Goal: Task Accomplishment & Management: Manage account settings

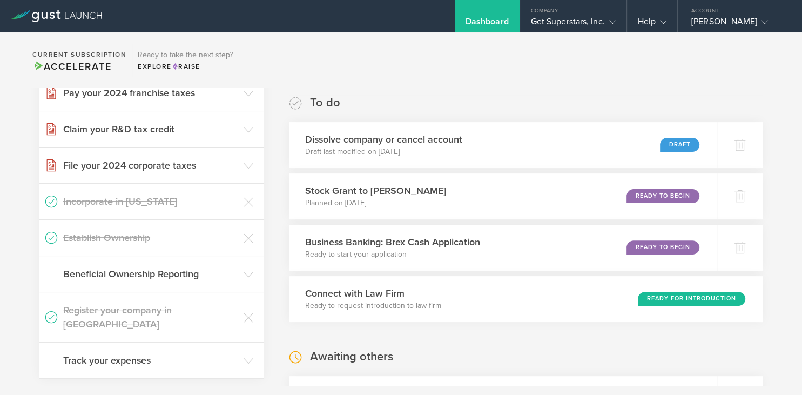
scroll to position [630, 0]
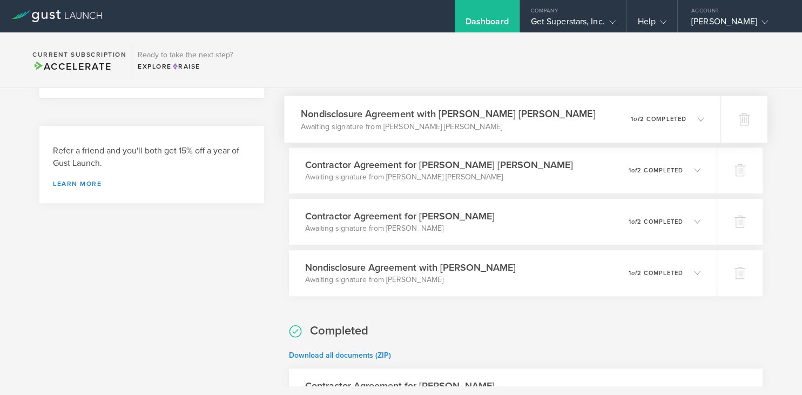
click at [588, 118] on div "Nondisclosure Agreement with Youssef Mohamed Mansy Awaiting signature from Yous…" at bounding box center [502, 119] width 436 height 47
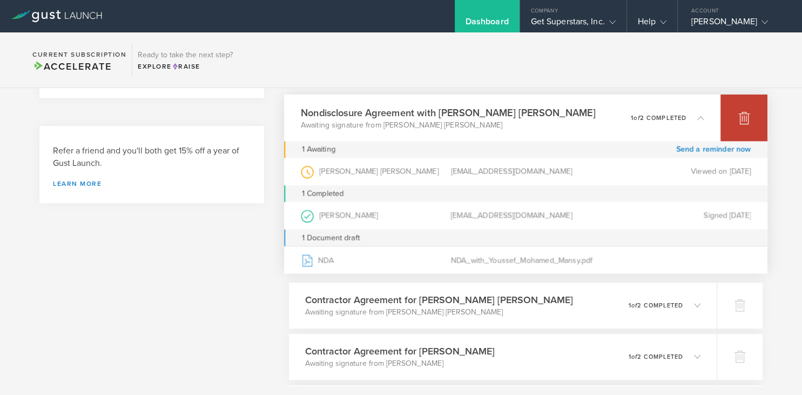
click at [740, 116] on icon at bounding box center [744, 118] width 11 height 10
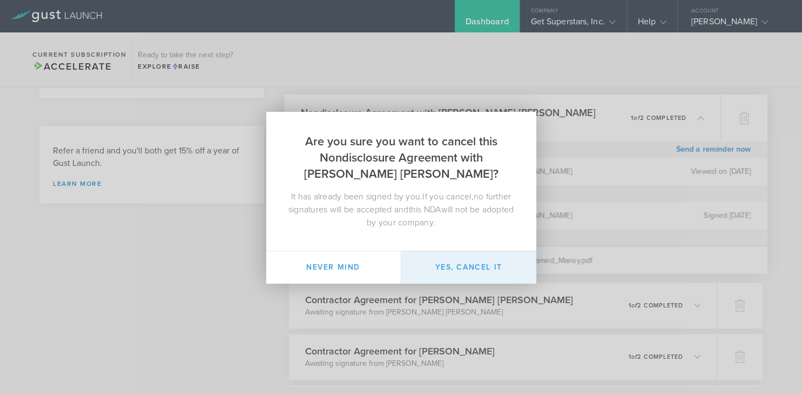
click at [470, 267] on button "Yes, cancel it" at bounding box center [468, 267] width 135 height 32
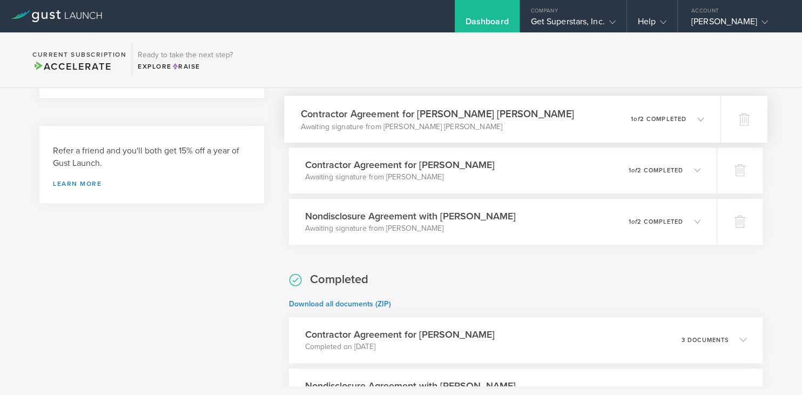
click at [635, 120] on em "of" at bounding box center [637, 118] width 6 height 7
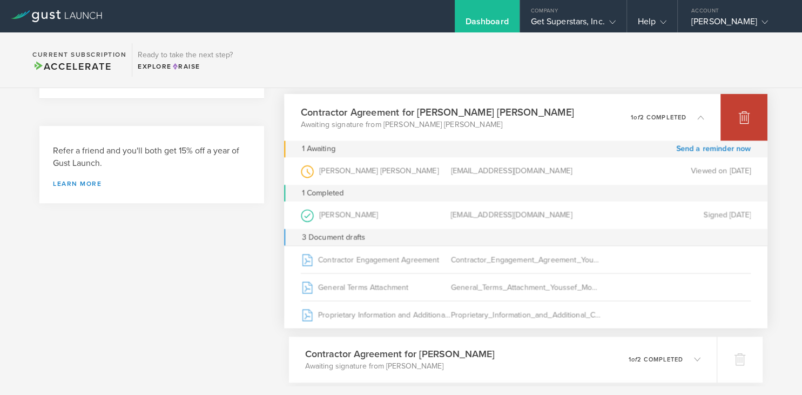
click at [742, 124] on div at bounding box center [743, 116] width 47 height 47
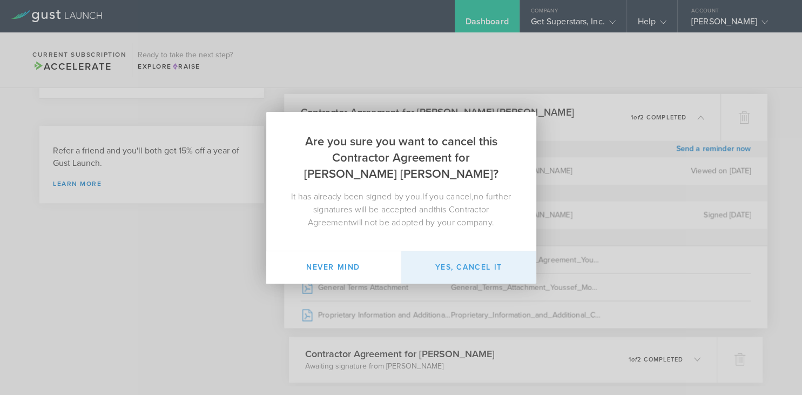
click at [485, 266] on button "Yes, cancel it" at bounding box center [468, 267] width 135 height 32
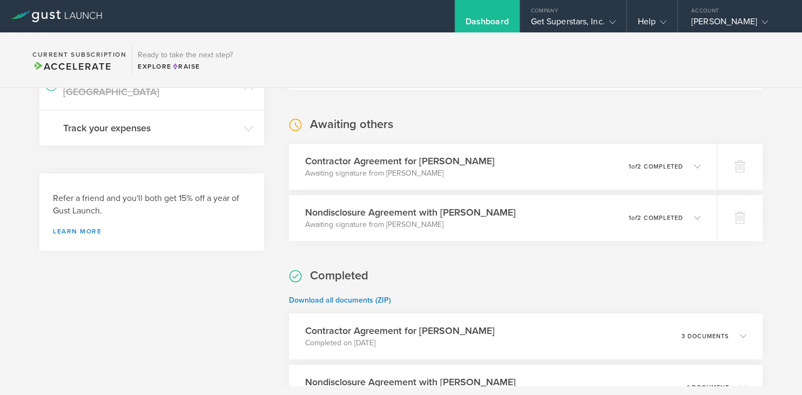
scroll to position [560, 0]
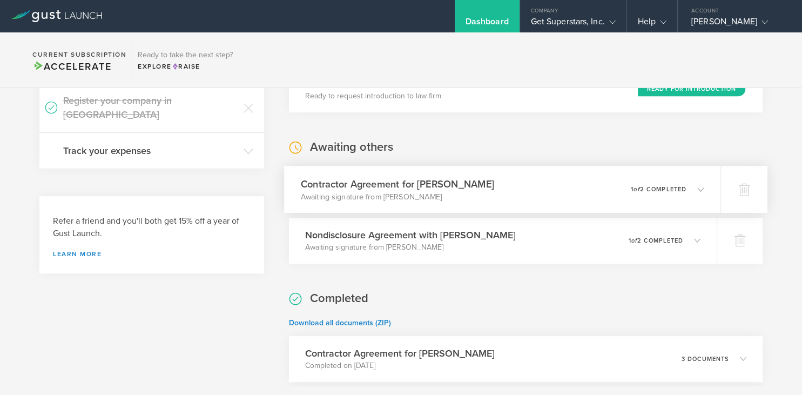
click at [494, 179] on h3 "Contractor Agreement for [PERSON_NAME]" at bounding box center [396, 184] width 193 height 15
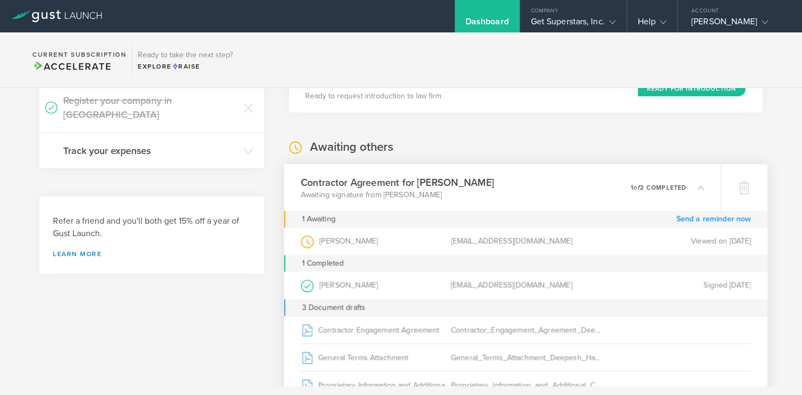
click at [702, 217] on link "Send a reminder now" at bounding box center [713, 219] width 75 height 17
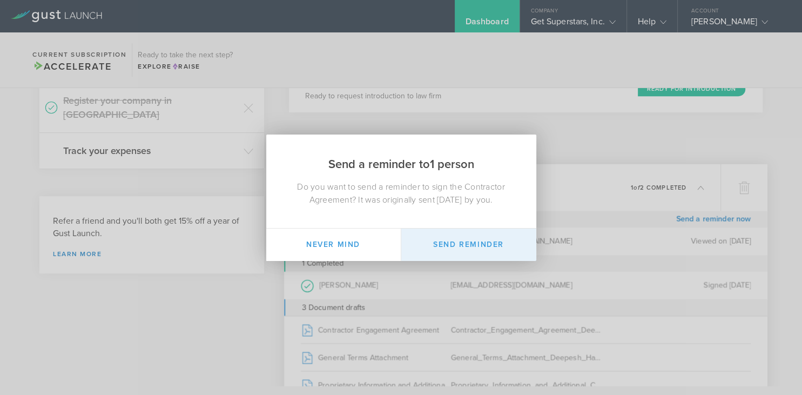
click at [470, 243] on button "Send Reminder" at bounding box center [468, 244] width 135 height 32
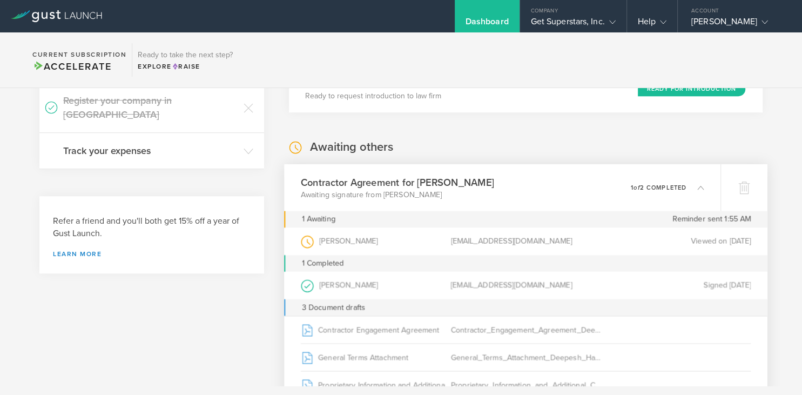
click at [658, 188] on p "1 of 2 completed" at bounding box center [659, 187] width 56 height 6
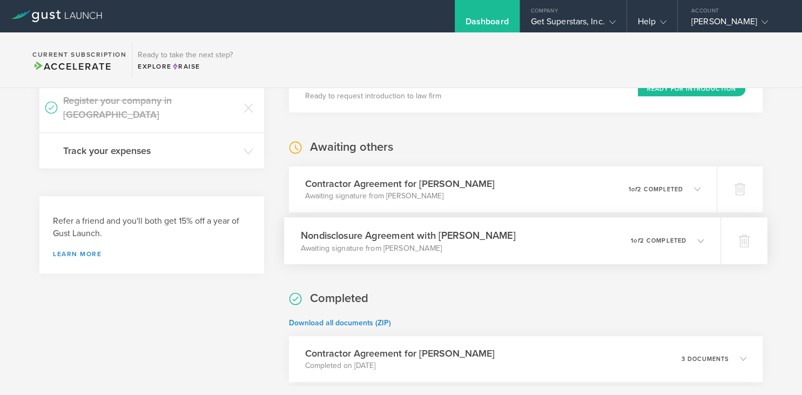
click at [648, 237] on p "1 of 2 completed" at bounding box center [659, 240] width 56 height 6
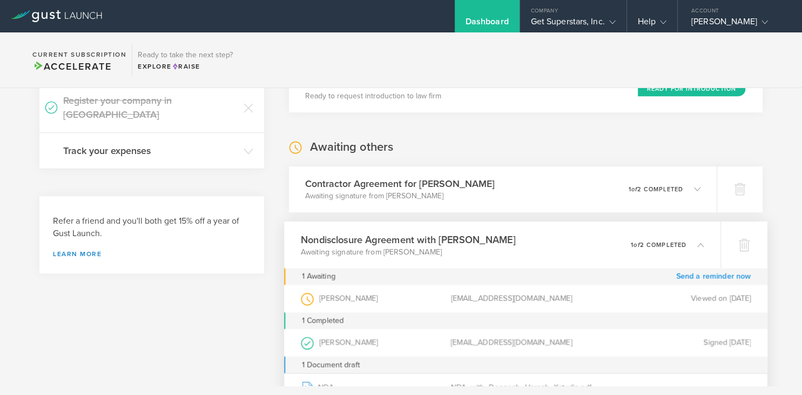
click at [691, 272] on link "Send a reminder now" at bounding box center [713, 276] width 75 height 17
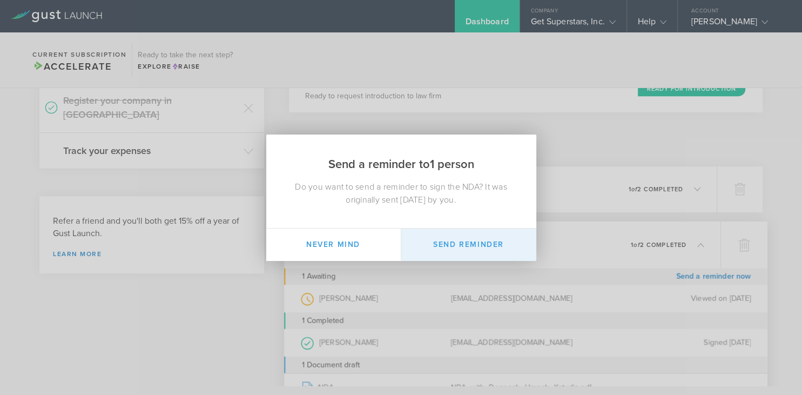
click at [485, 250] on button "Send Reminder" at bounding box center [468, 244] width 135 height 32
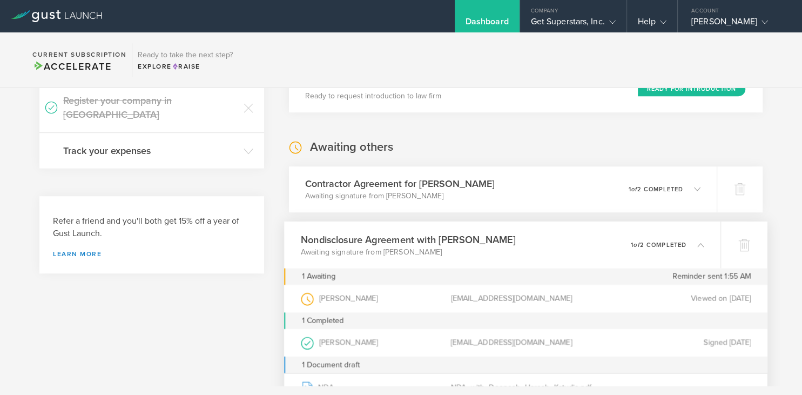
click at [671, 247] on div "0 undeliverable 1 of 2 completed" at bounding box center [667, 244] width 73 height 18
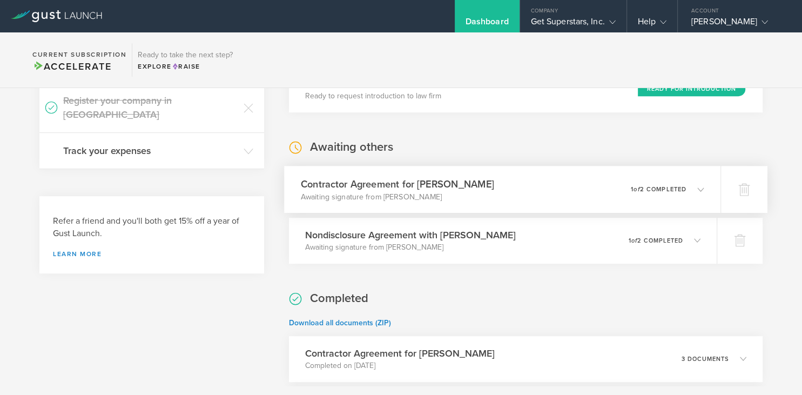
click at [494, 185] on h3 "Contractor Agreement for [PERSON_NAME]" at bounding box center [396, 184] width 193 height 15
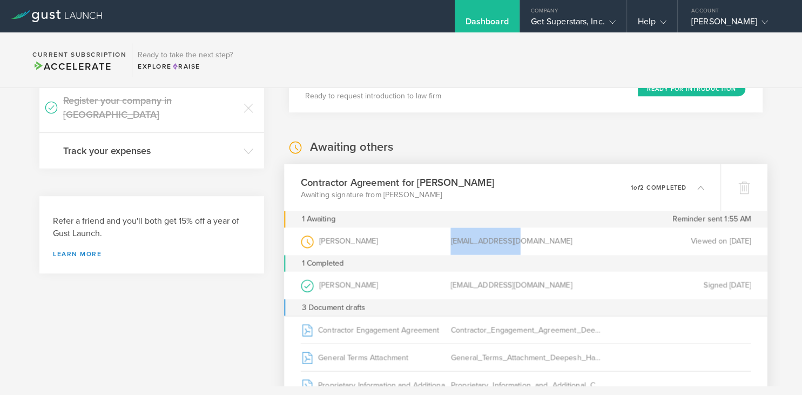
drag, startPoint x: 450, startPoint y: 242, endPoint x: 523, endPoint y: 244, distance: 72.4
click at [523, 244] on div "[EMAIL_ADDRESS][DOMAIN_NAME]" at bounding box center [525, 241] width 150 height 28
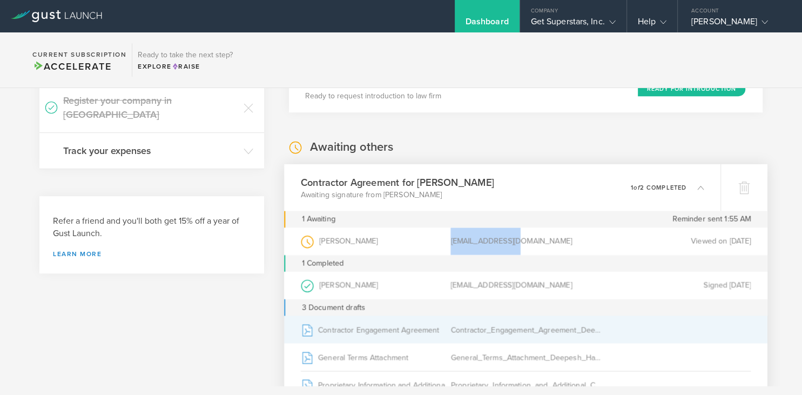
copy div "[EMAIL_ADDRESS][DOMAIN_NAME]"
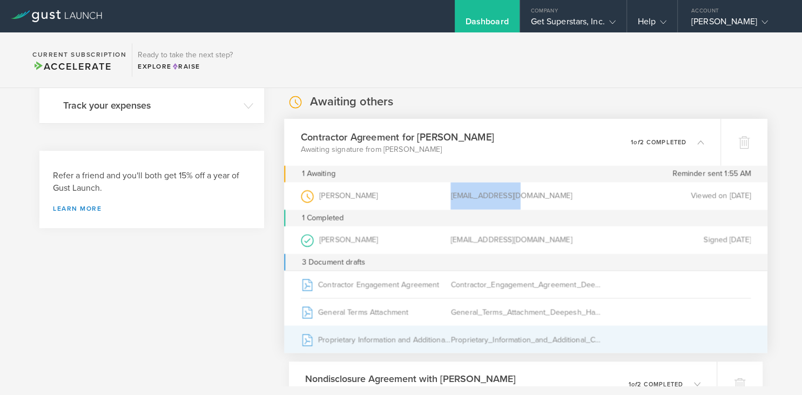
scroll to position [630, 0]
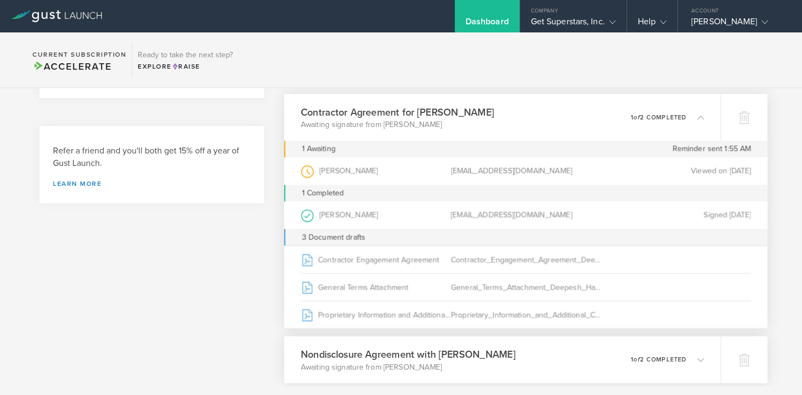
click at [428, 356] on h3 "Nondisclosure Agreement with [PERSON_NAME]" at bounding box center [407, 354] width 215 height 15
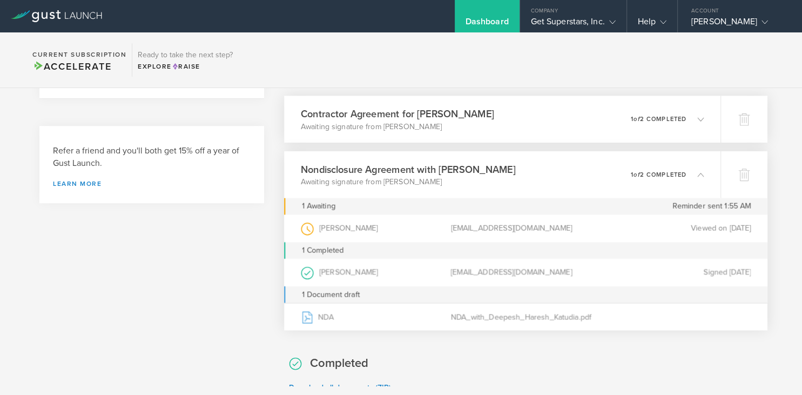
click at [450, 118] on h3 "Contractor Agreement for [PERSON_NAME]" at bounding box center [396, 113] width 193 height 15
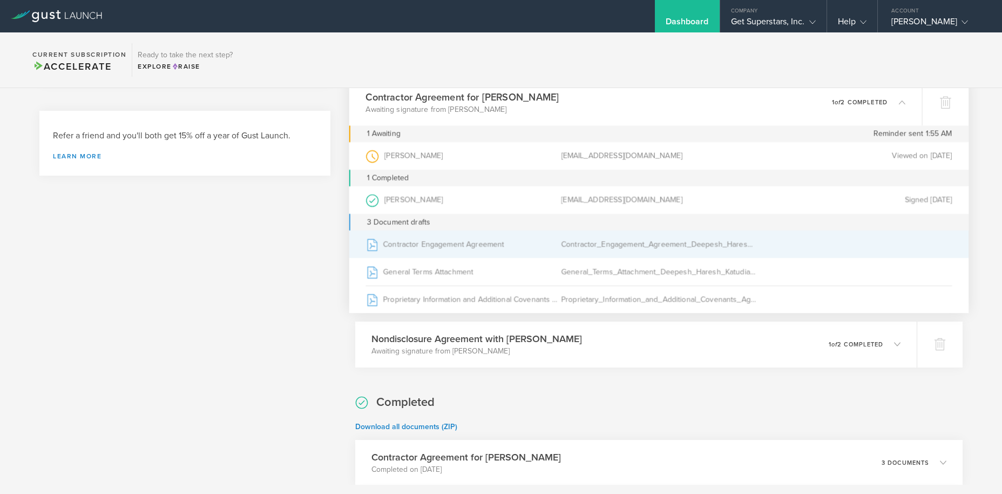
scroll to position [619, 0]
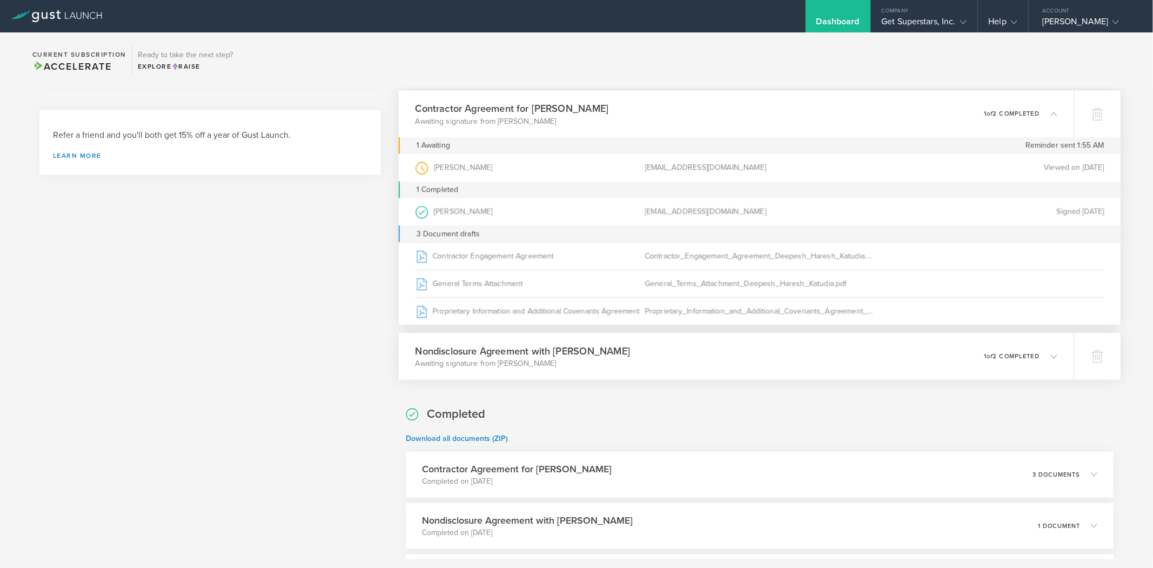
click at [630, 345] on h3 "Nondisclosure Agreement with [PERSON_NAME]" at bounding box center [522, 351] width 215 height 15
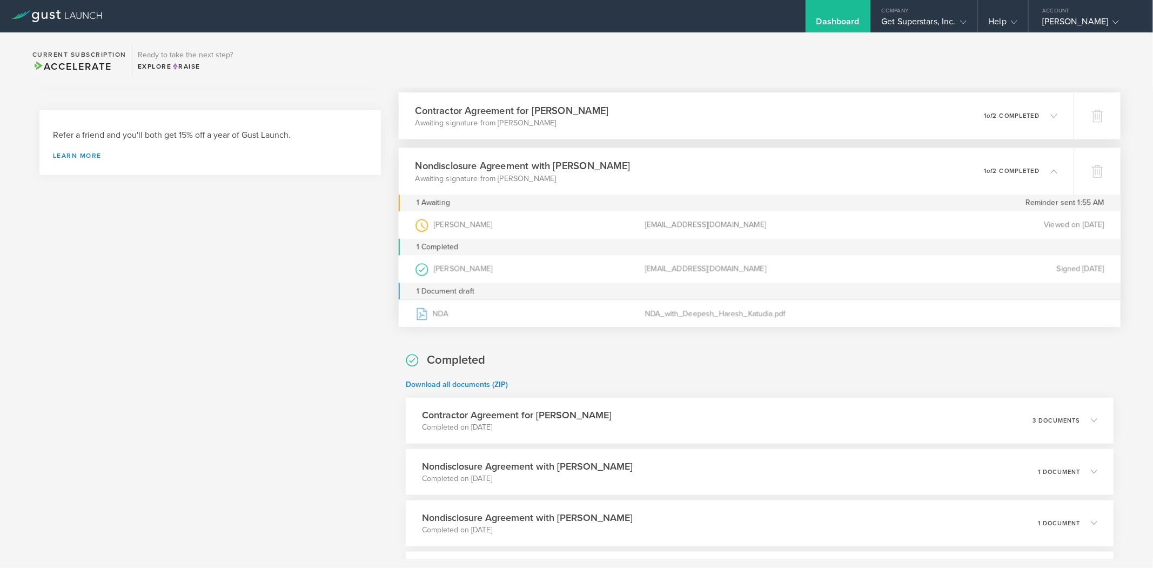
click at [608, 118] on p "Awaiting signature from [PERSON_NAME]" at bounding box center [511, 122] width 193 height 11
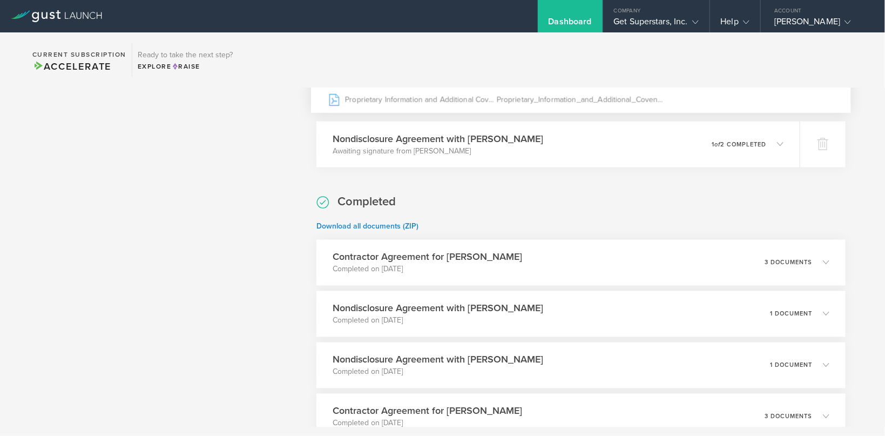
scroll to position [773, 0]
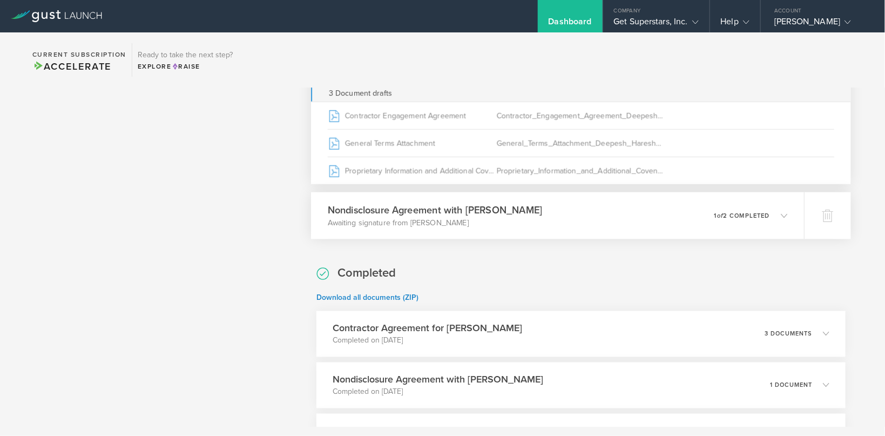
click at [468, 216] on h3 "Nondisclosure Agreement with [PERSON_NAME]" at bounding box center [435, 210] width 215 height 15
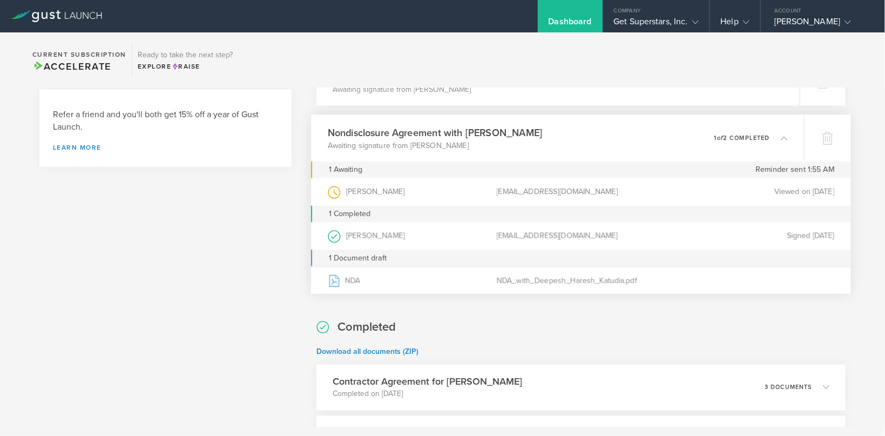
scroll to position [630, 0]
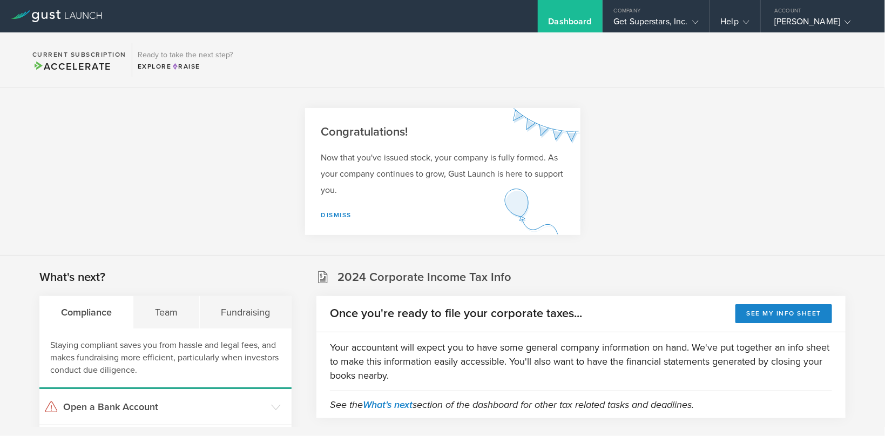
scroll to position [630, 0]
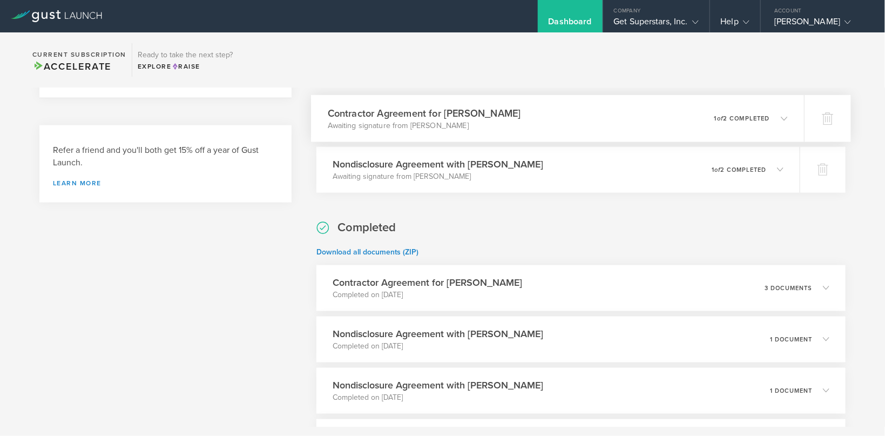
click at [498, 111] on h3 "Contractor Agreement for [PERSON_NAME]" at bounding box center [424, 113] width 193 height 15
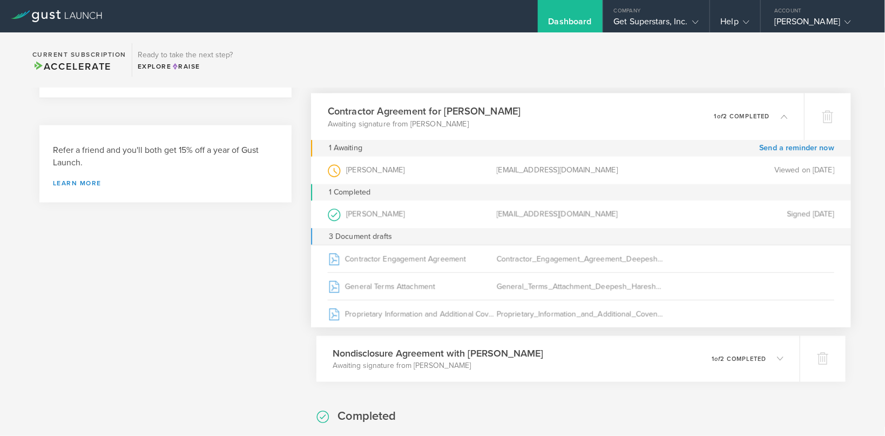
click at [507, 107] on h3 "Contractor Agreement for [PERSON_NAME]" at bounding box center [424, 111] width 193 height 15
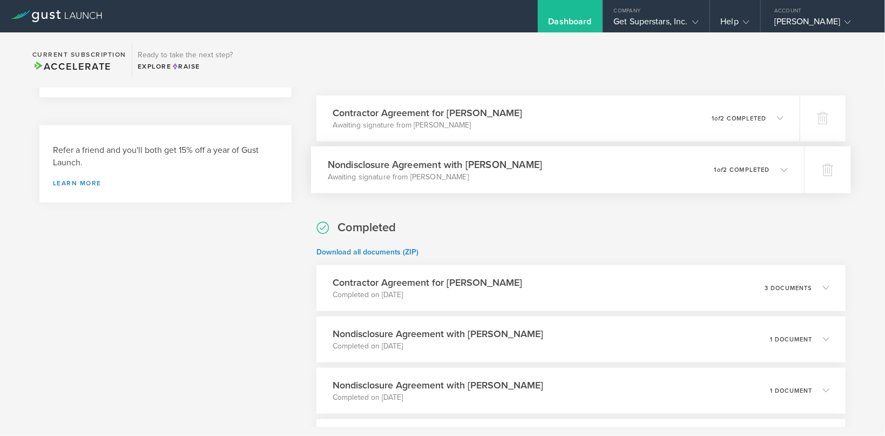
click at [527, 147] on div "Nondisclosure Agreement with [PERSON_NAME] Awaiting signature from [PERSON_NAME…" at bounding box center [557, 169] width 493 height 47
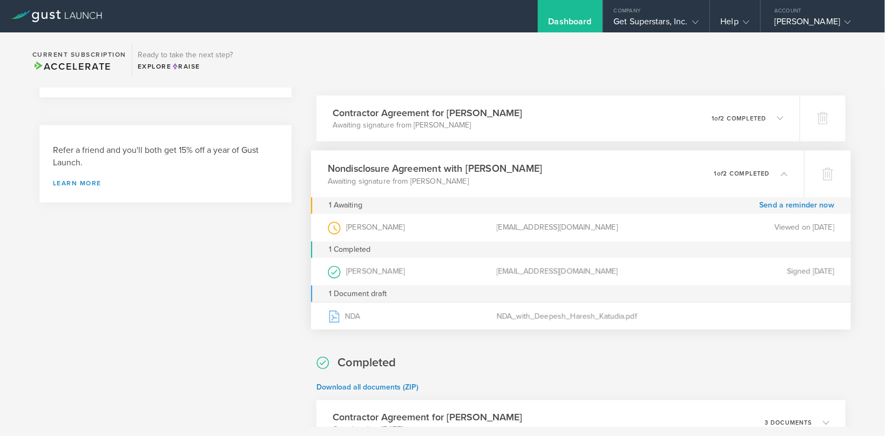
click at [544, 151] on div "Awaiting others Contractor Agreement for [PERSON_NAME] Awaiting signature from …" at bounding box center [580, 198] width 529 height 259
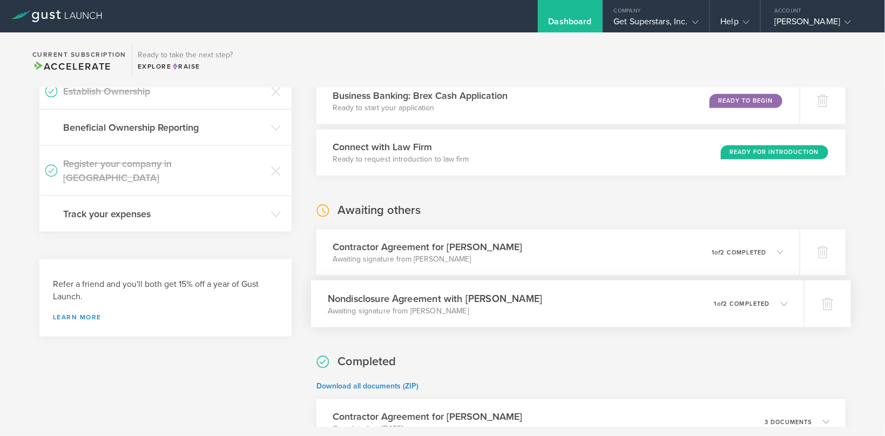
scroll to position [558, 0]
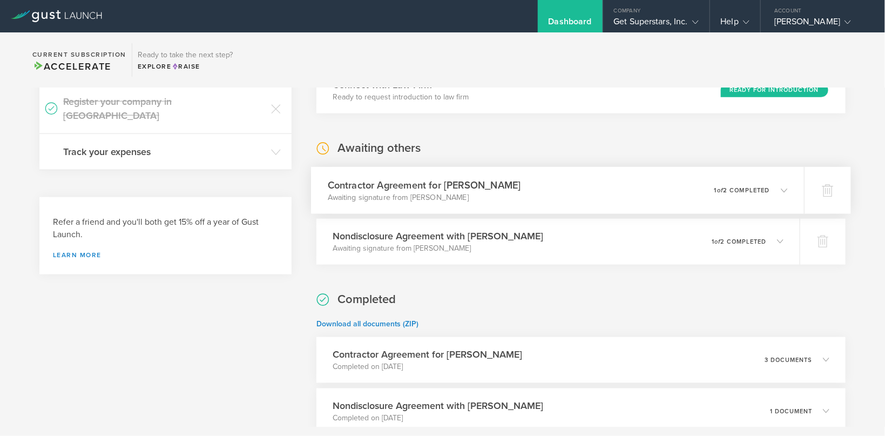
click at [492, 187] on h3 "Contractor Agreement for [PERSON_NAME]" at bounding box center [424, 185] width 193 height 15
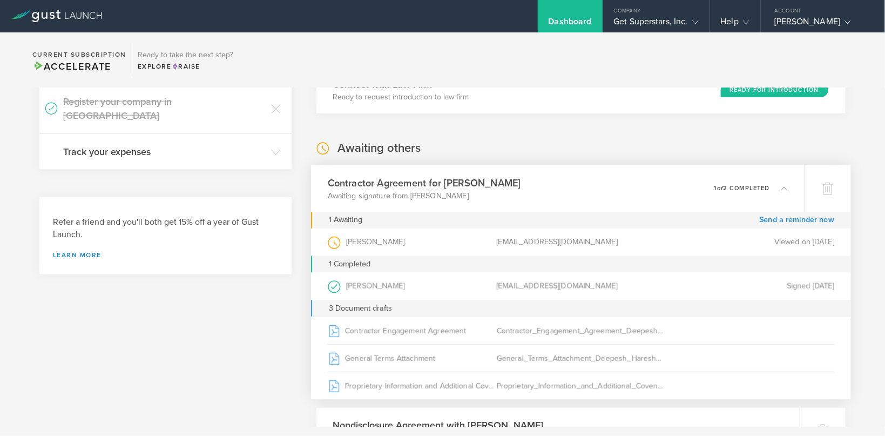
click at [491, 191] on p "Awaiting signature from [PERSON_NAME]" at bounding box center [424, 195] width 193 height 11
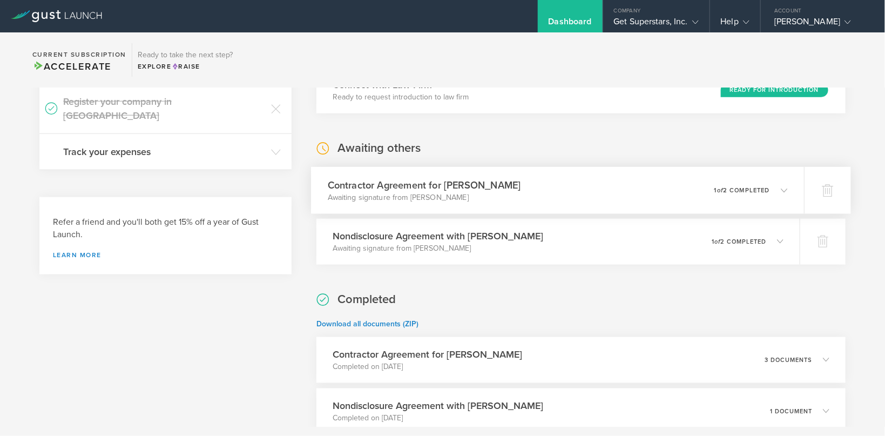
click at [502, 189] on h3 "Contractor Agreement for [PERSON_NAME]" at bounding box center [424, 185] width 193 height 15
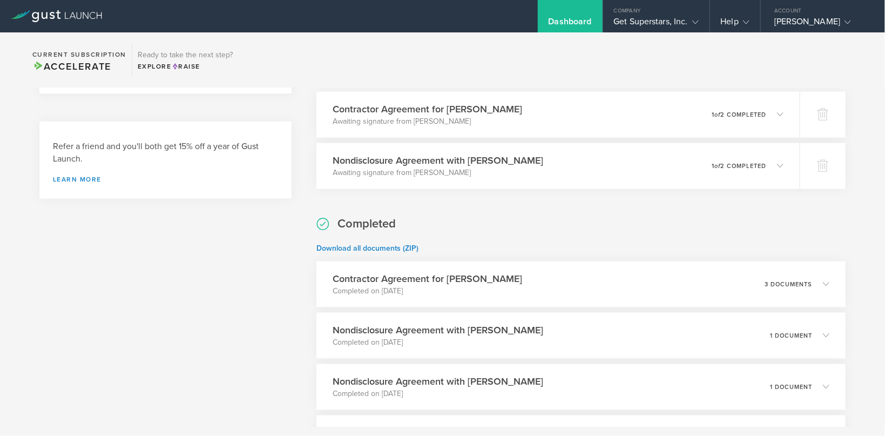
scroll to position [644, 0]
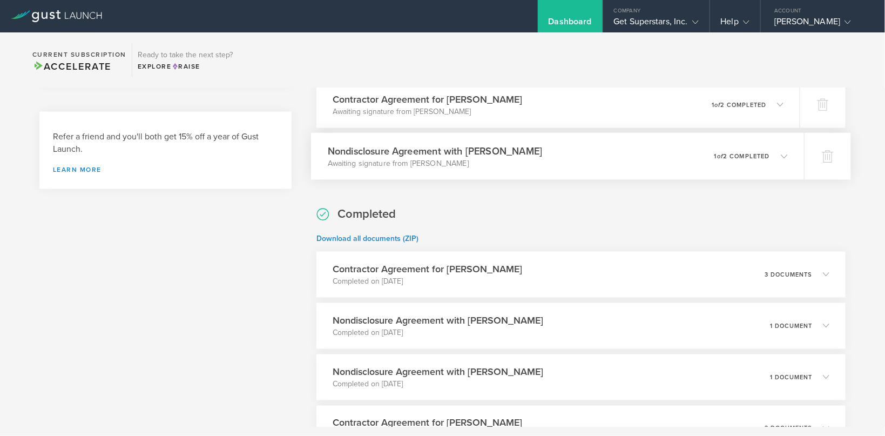
click at [462, 173] on div "Nondisclosure Agreement with [PERSON_NAME] Awaiting signature from [PERSON_NAME…" at bounding box center [557, 156] width 493 height 47
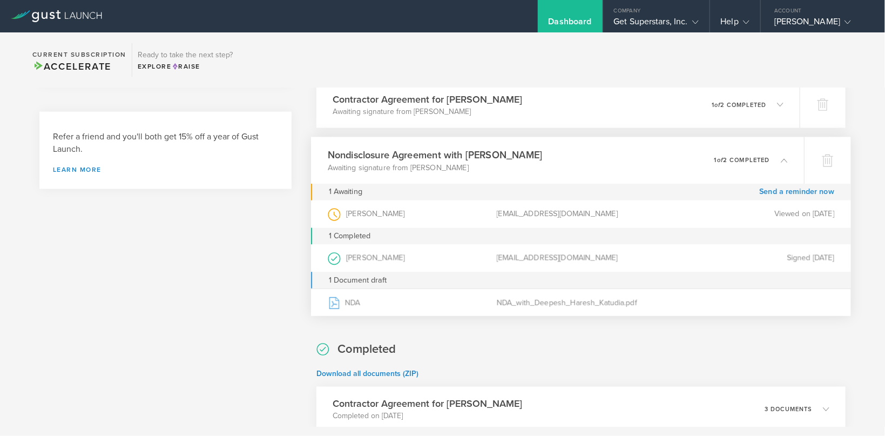
click at [456, 158] on h3 "Nondisclosure Agreement with [PERSON_NAME]" at bounding box center [435, 154] width 215 height 15
